Goal: Task Accomplishment & Management: Manage account settings

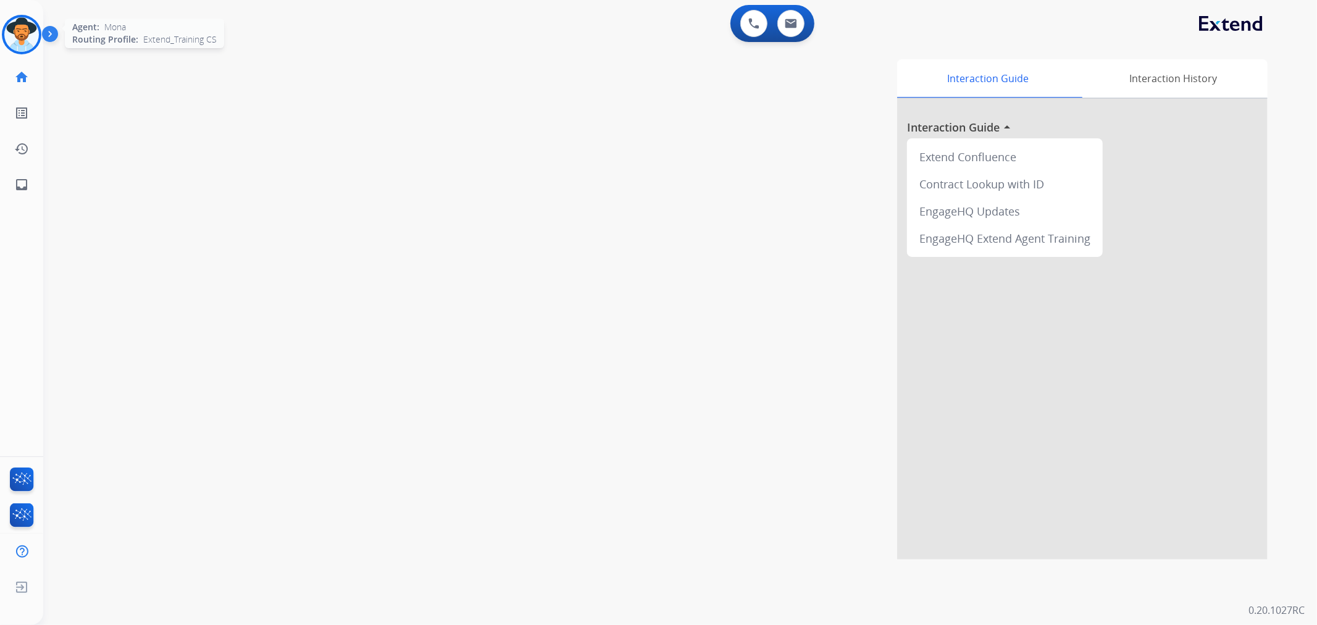
click at [25, 38] on img at bounding box center [21, 34] width 35 height 35
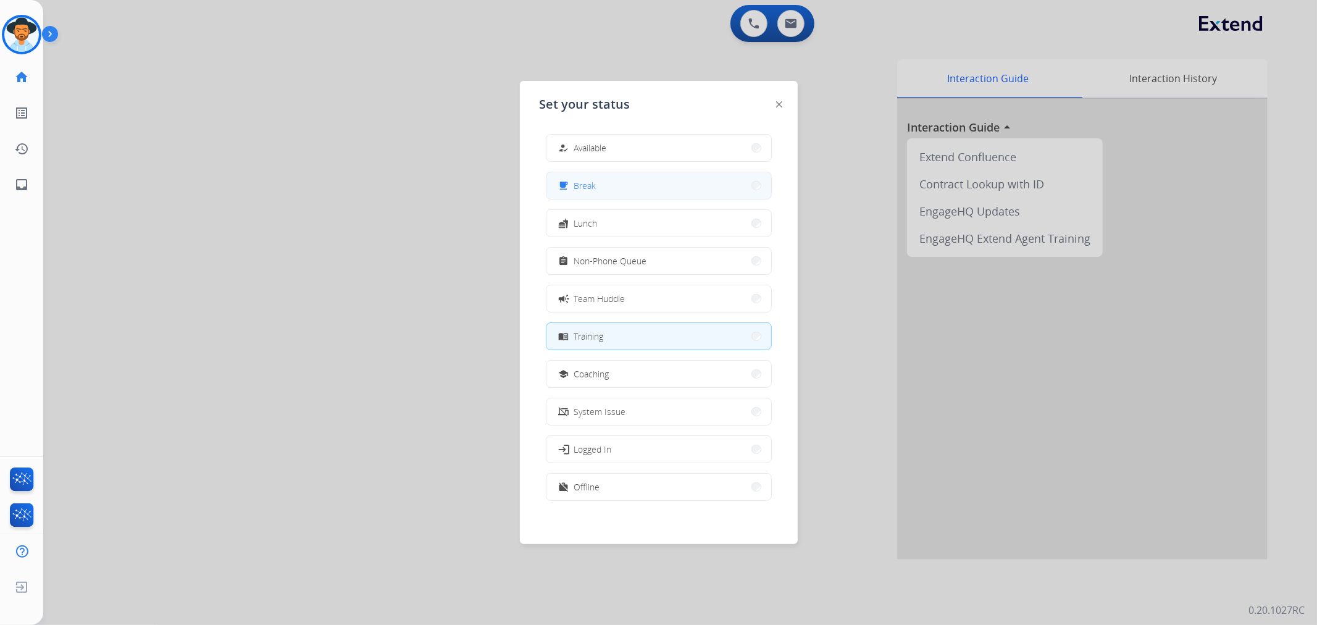
click at [628, 188] on button "free_breakfast Break" at bounding box center [658, 185] width 225 height 27
